Goal: Transaction & Acquisition: Download file/media

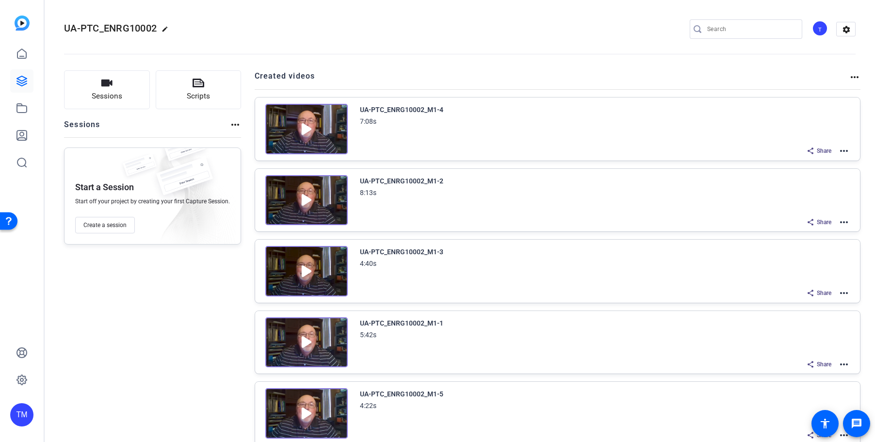
click at [846, 151] on mat-icon "more_horiz" at bounding box center [844, 151] width 12 height 12
click at [827, 172] on span "Duplicate here" at bounding box center [807, 175] width 67 height 12
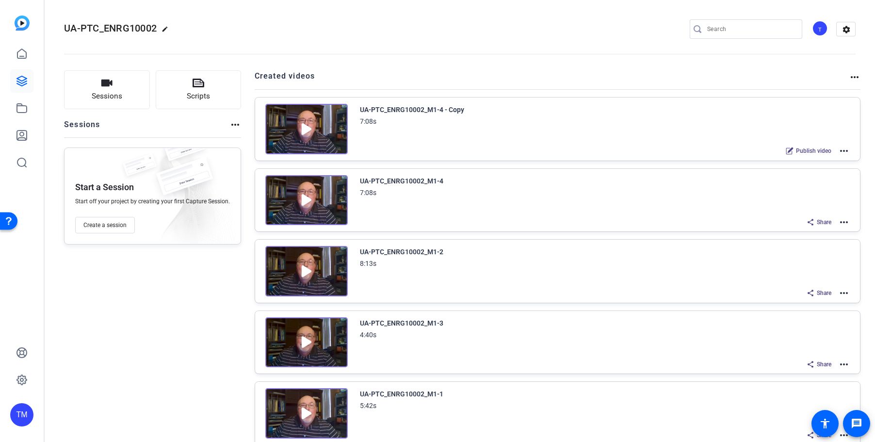
click at [845, 149] on mat-icon "more_horiz" at bounding box center [844, 151] width 12 height 12
click at [829, 165] on span "Edit in Creator" at bounding box center [807, 163] width 67 height 12
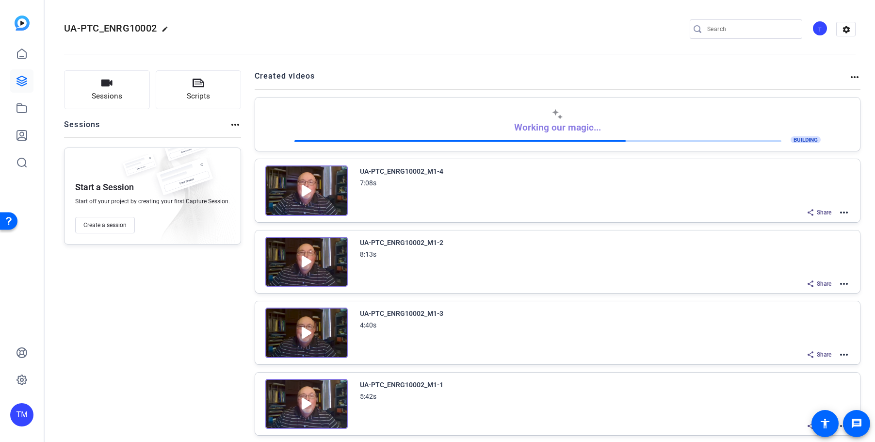
click at [302, 187] on img at bounding box center [306, 190] width 82 height 50
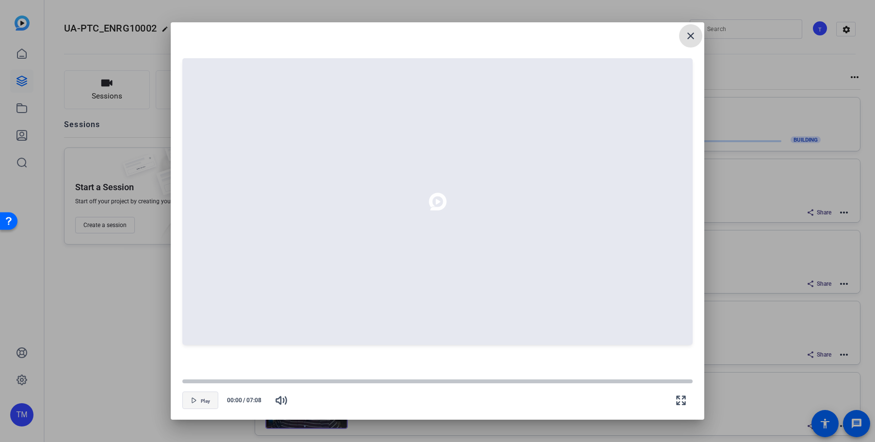
click at [205, 397] on span "button" at bounding box center [200, 399] width 35 height 23
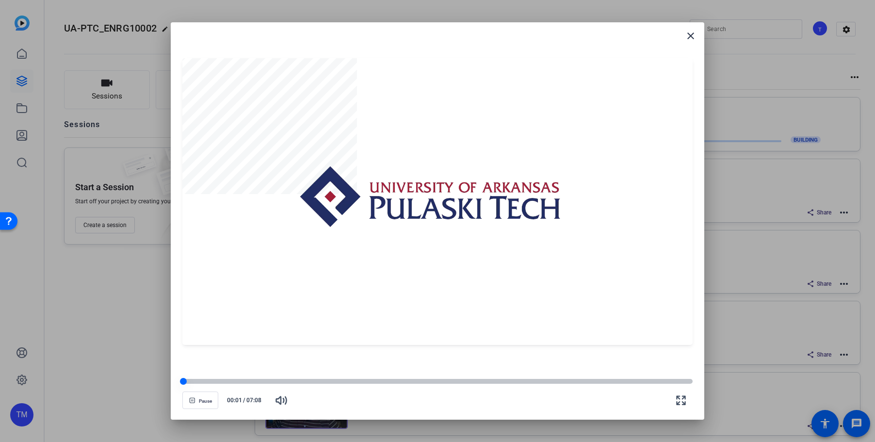
click at [206, 382] on div at bounding box center [437, 381] width 510 height 5
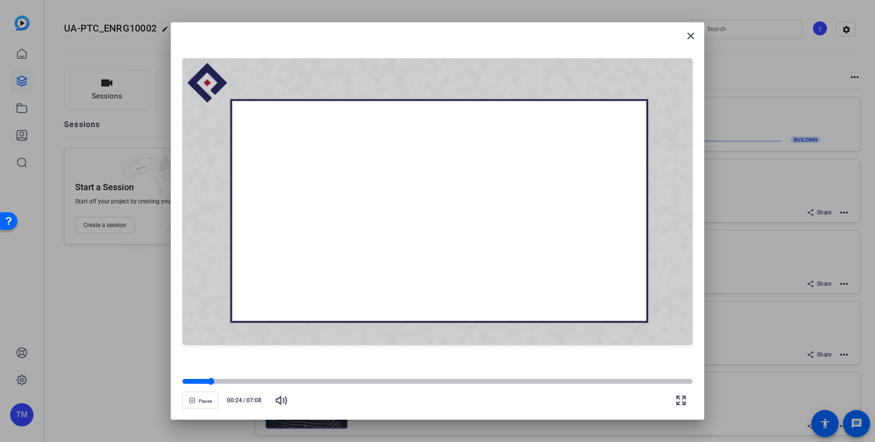
click at [292, 380] on div at bounding box center [437, 381] width 510 height 5
click at [355, 382] on div at bounding box center [437, 381] width 510 height 5
drag, startPoint x: 202, startPoint y: 401, endPoint x: 219, endPoint y: 398, distance: 17.8
click at [202, 401] on span "Pause" at bounding box center [205, 401] width 13 height 6
click at [697, 35] on span at bounding box center [690, 35] width 23 height 23
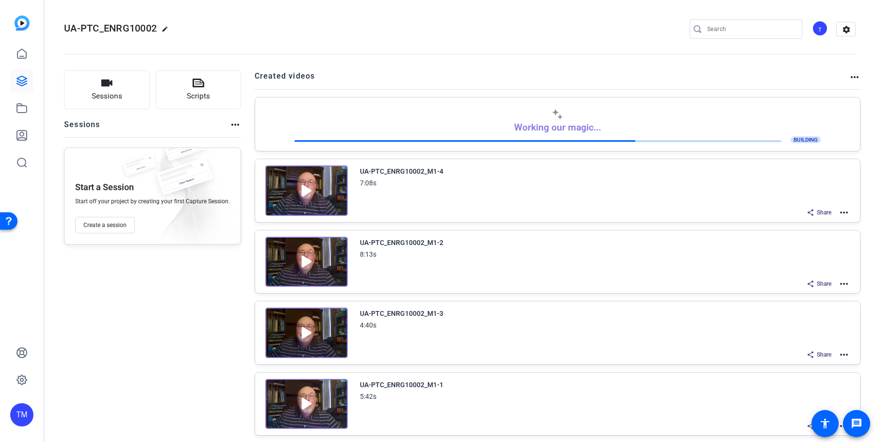
click at [845, 211] on mat-icon "more_horiz" at bounding box center [844, 213] width 12 height 12
click at [818, 299] on span "Download Video" at bounding box center [807, 297] width 67 height 12
click at [842, 214] on mat-icon "more_horiz" at bounding box center [844, 213] width 12 height 12
click at [824, 236] on span "Duplicate here" at bounding box center [807, 236] width 67 height 12
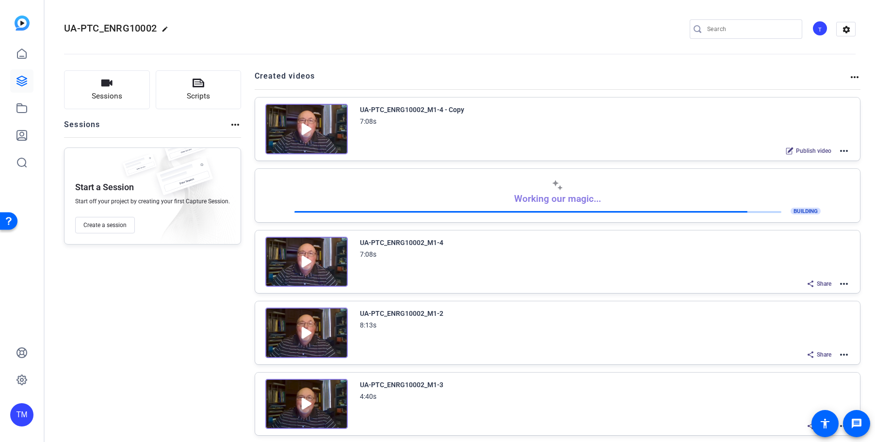
click at [840, 149] on mat-icon "more_horiz" at bounding box center [844, 151] width 12 height 12
click at [831, 163] on span "Edit in Creator" at bounding box center [807, 163] width 67 height 12
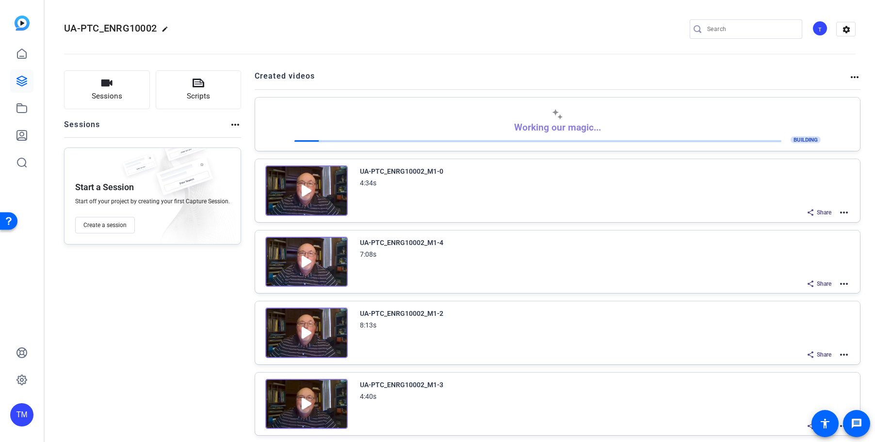
click at [842, 214] on mat-icon "more_horiz" at bounding box center [844, 213] width 12 height 12
click at [830, 296] on span "Download Video" at bounding box center [807, 297] width 67 height 12
click at [327, 202] on img at bounding box center [306, 190] width 82 height 50
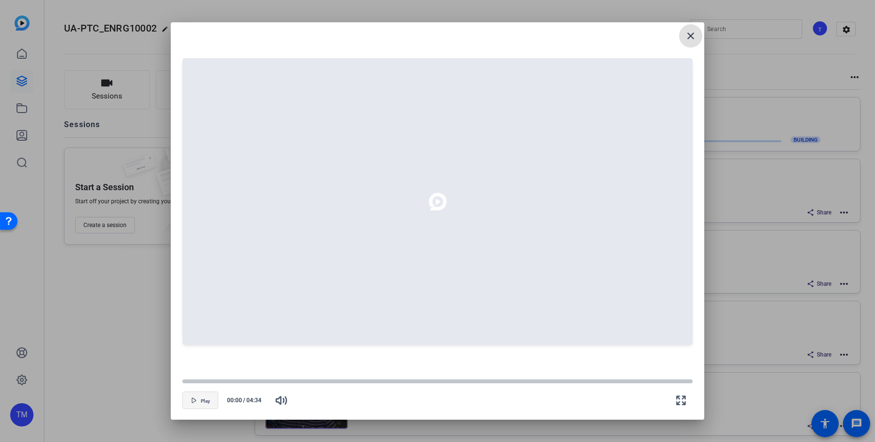
click at [208, 397] on span "Play" at bounding box center [205, 400] width 9 height 7
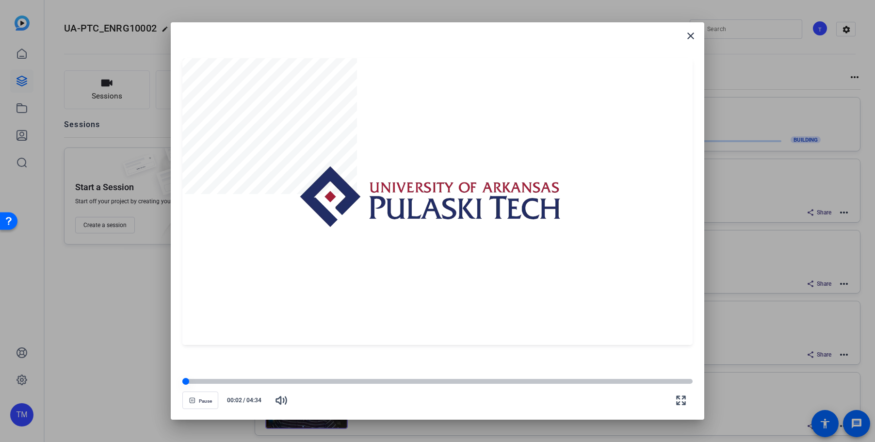
click at [207, 381] on div at bounding box center [437, 381] width 510 height 5
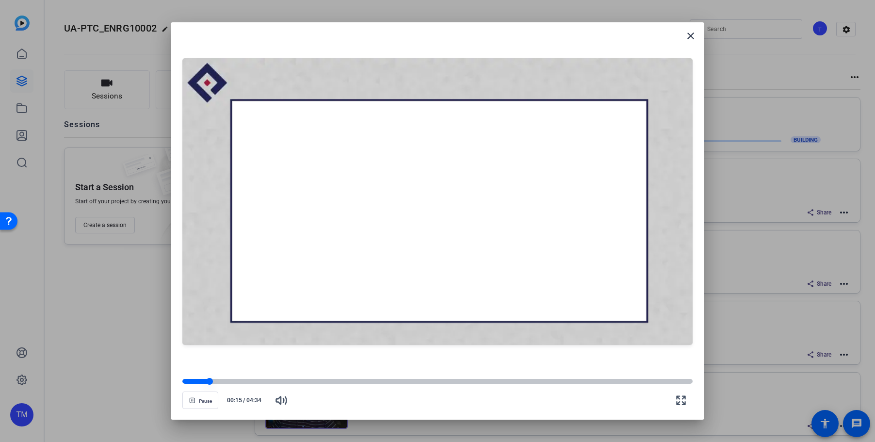
click at [240, 383] on div at bounding box center [437, 381] width 510 height 5
click at [473, 379] on div at bounding box center [437, 381] width 510 height 7
click at [521, 380] on div at bounding box center [437, 381] width 510 height 5
click at [582, 379] on div at bounding box center [437, 381] width 510 height 7
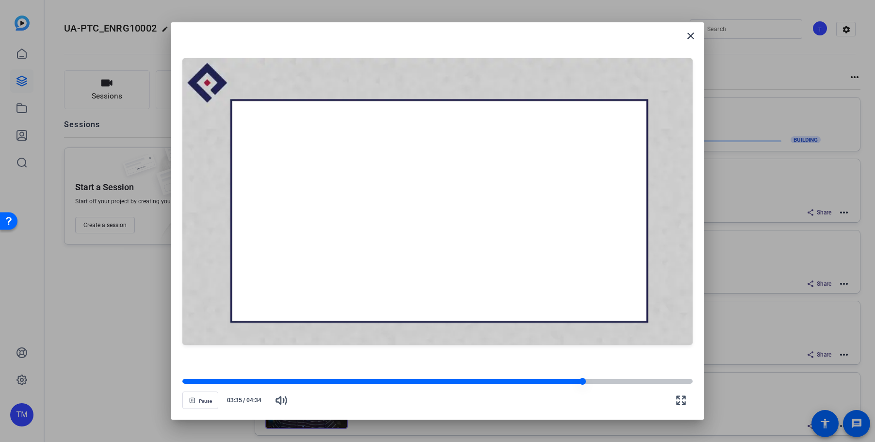
click at [620, 381] on div at bounding box center [437, 381] width 510 height 5
click at [654, 382] on div at bounding box center [437, 381] width 510 height 5
click at [669, 380] on div at bounding box center [437, 381] width 510 height 5
click at [212, 400] on span "button" at bounding box center [200, 399] width 35 height 23
click at [692, 40] on mat-icon "close" at bounding box center [691, 36] width 12 height 12
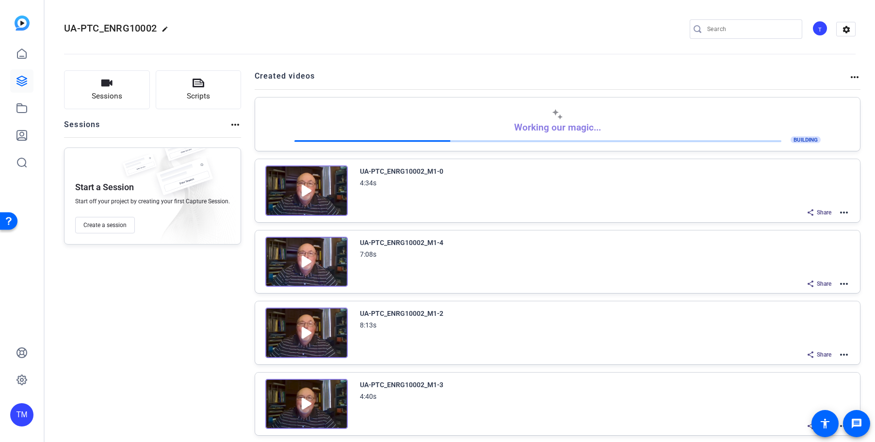
click at [847, 213] on mat-icon "more_horiz" at bounding box center [844, 213] width 12 height 12
click at [827, 226] on span "Edit in Creator" at bounding box center [807, 224] width 67 height 12
click at [845, 212] on mat-icon "more_horiz" at bounding box center [844, 213] width 12 height 12
click at [824, 236] on span "Duplicate here" at bounding box center [807, 236] width 67 height 12
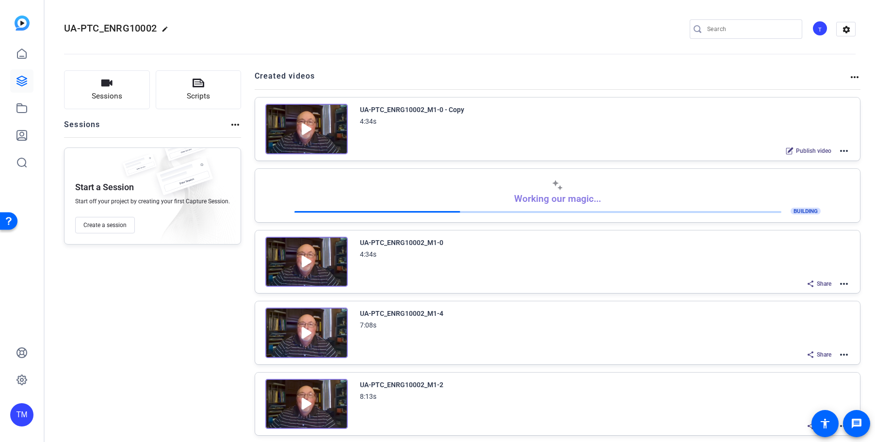
click at [842, 152] on mat-icon "more_horiz" at bounding box center [844, 151] width 12 height 12
click at [817, 162] on span "Edit in Creator" at bounding box center [807, 163] width 67 height 12
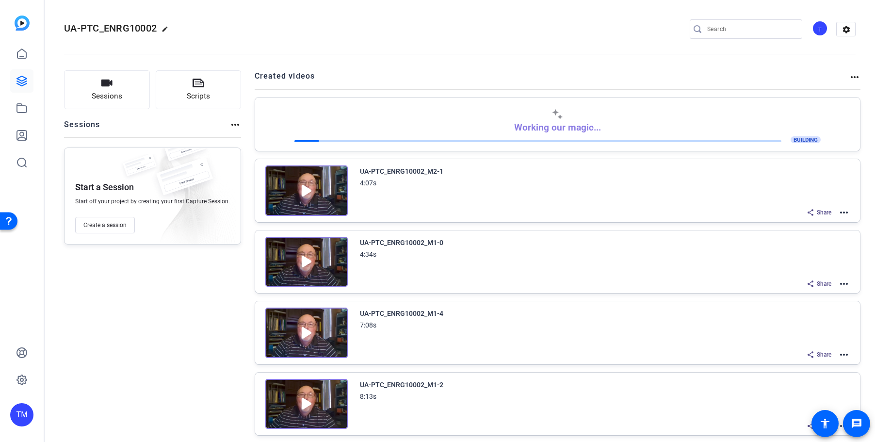
click at [300, 189] on img at bounding box center [306, 190] width 82 height 50
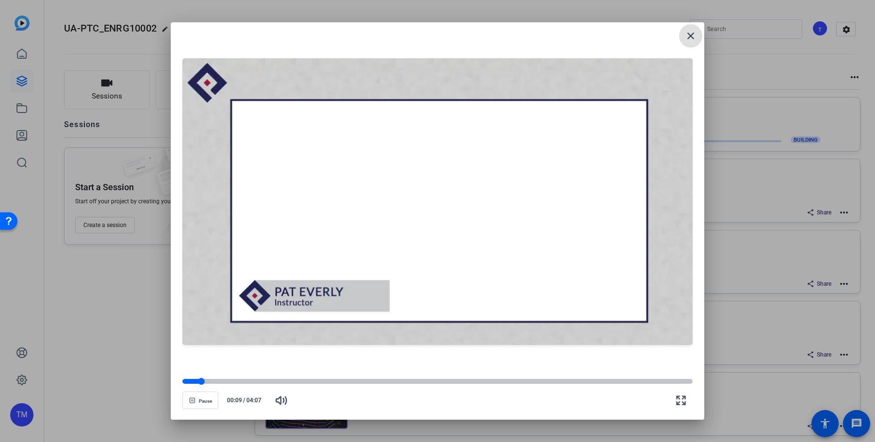
click at [210, 380] on div at bounding box center [437, 381] width 510 height 5
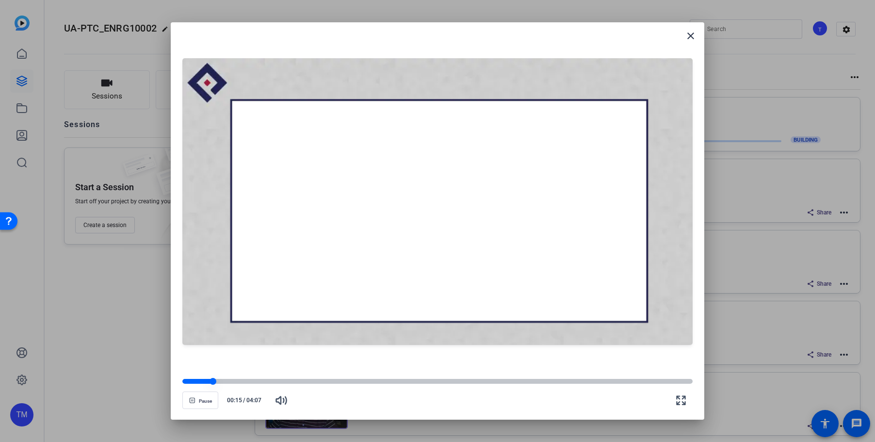
click at [224, 382] on div at bounding box center [437, 381] width 510 height 5
click at [240, 381] on div at bounding box center [437, 381] width 510 height 5
click at [261, 381] on div at bounding box center [437, 381] width 510 height 5
click at [243, 381] on div at bounding box center [221, 381] width 79 height 5
click at [236, 381] on div at bounding box center [213, 381] width 62 height 5
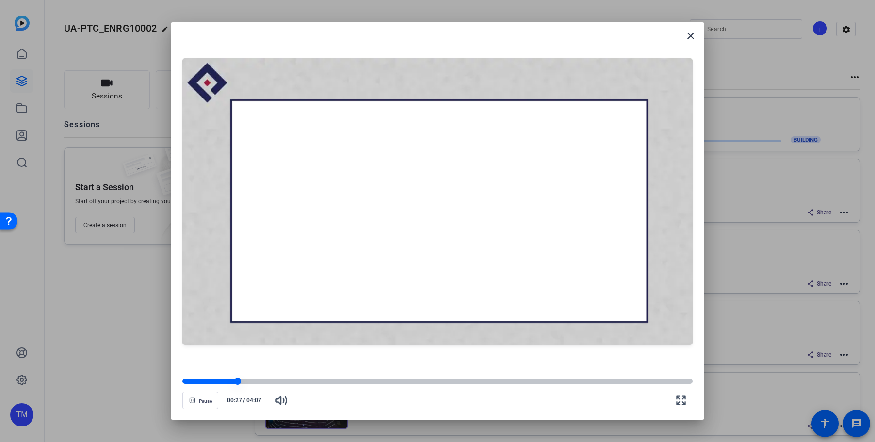
click at [228, 382] on div at bounding box center [209, 381] width 55 height 5
click at [210, 381] on div at bounding box center [206, 381] width 49 height 5
click at [219, 381] on div at bounding box center [437, 381] width 510 height 5
click at [353, 380] on div at bounding box center [437, 381] width 510 height 5
click at [604, 380] on div at bounding box center [437, 381] width 510 height 5
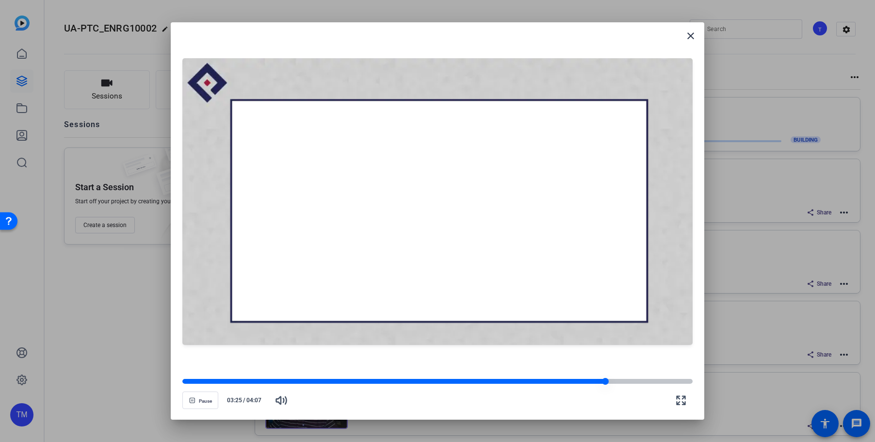
click at [646, 380] on div at bounding box center [437, 381] width 510 height 5
click at [659, 380] on div at bounding box center [437, 381] width 510 height 5
click at [669, 382] on div at bounding box center [437, 381] width 510 height 5
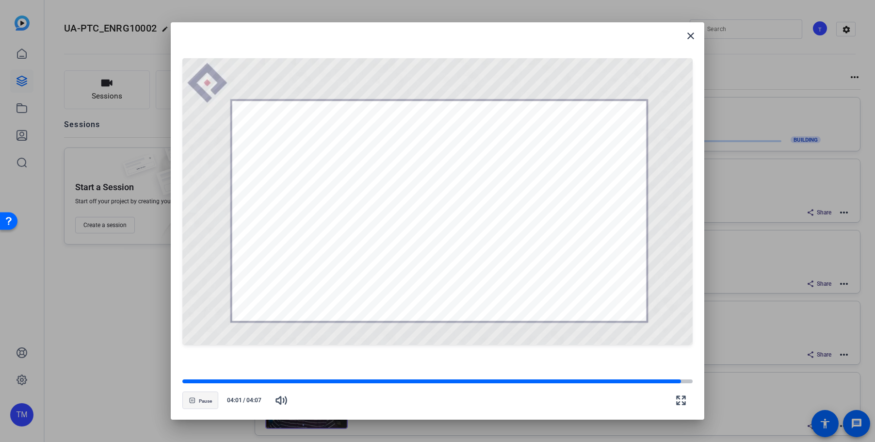
click at [206, 400] on span "Pause" at bounding box center [205, 401] width 13 height 6
click at [691, 36] on mat-icon "close" at bounding box center [691, 36] width 12 height 12
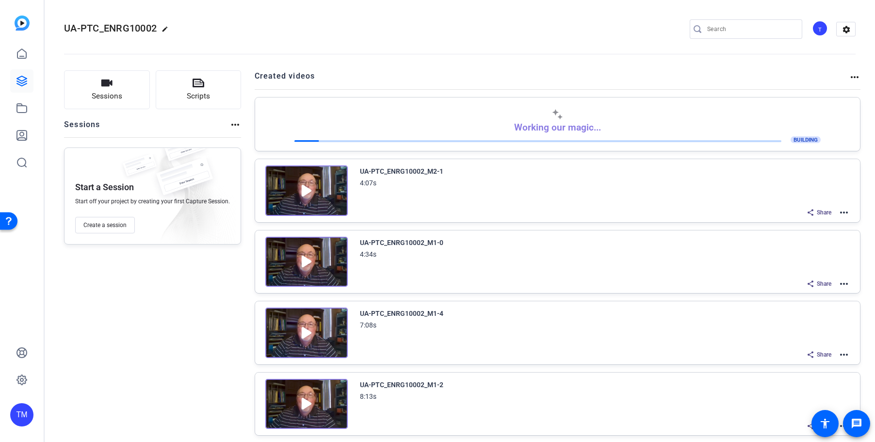
click at [844, 211] on mat-icon "more_horiz" at bounding box center [844, 213] width 12 height 12
click at [819, 296] on span "Download Video" at bounding box center [807, 297] width 67 height 12
